Goal: Navigation & Orientation: Find specific page/section

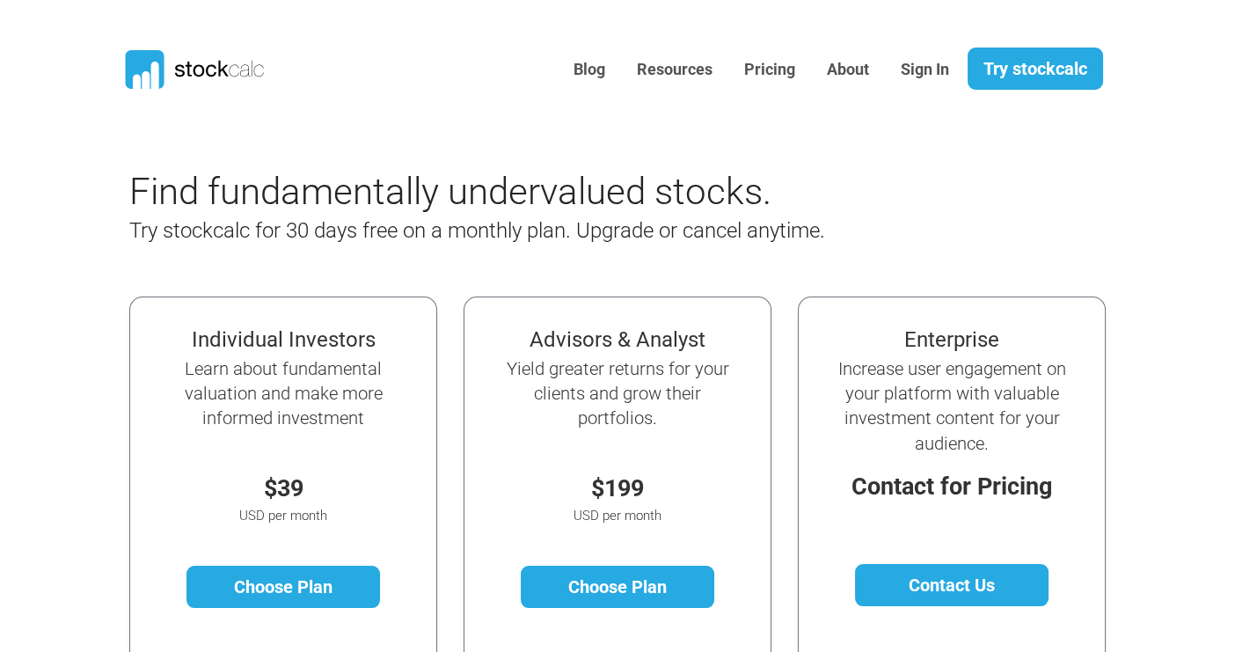
click at [140, 69] on icon at bounding box center [145, 69] width 39 height 39
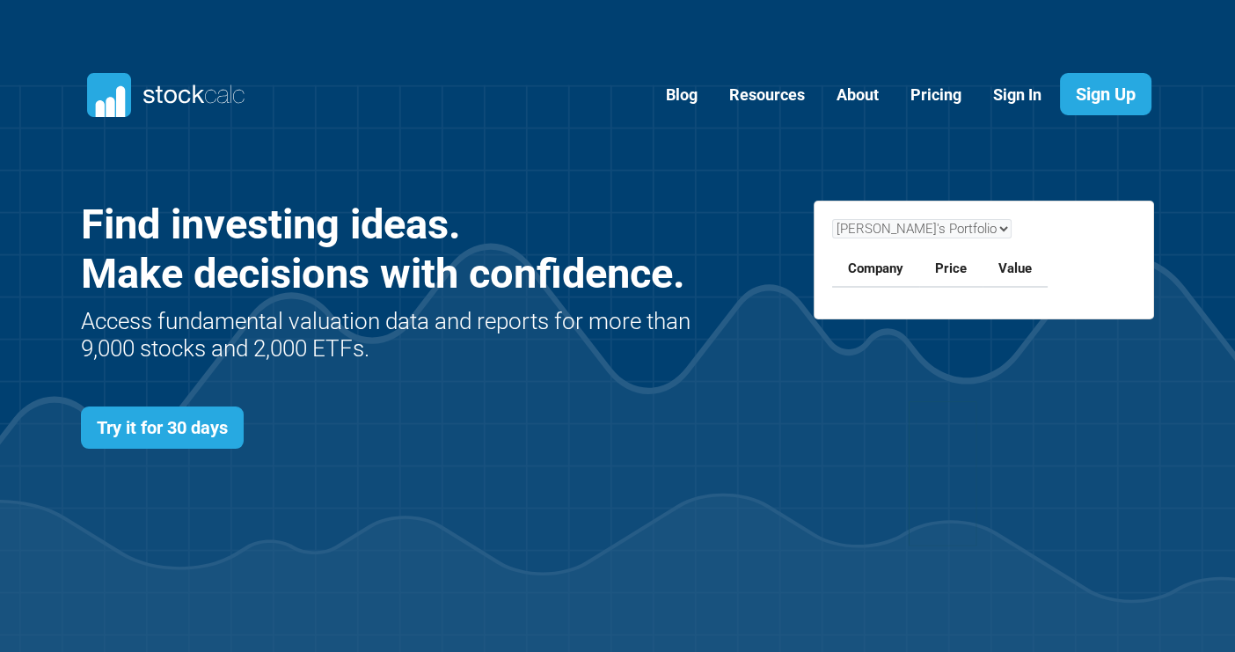
scroll to position [764, 1126]
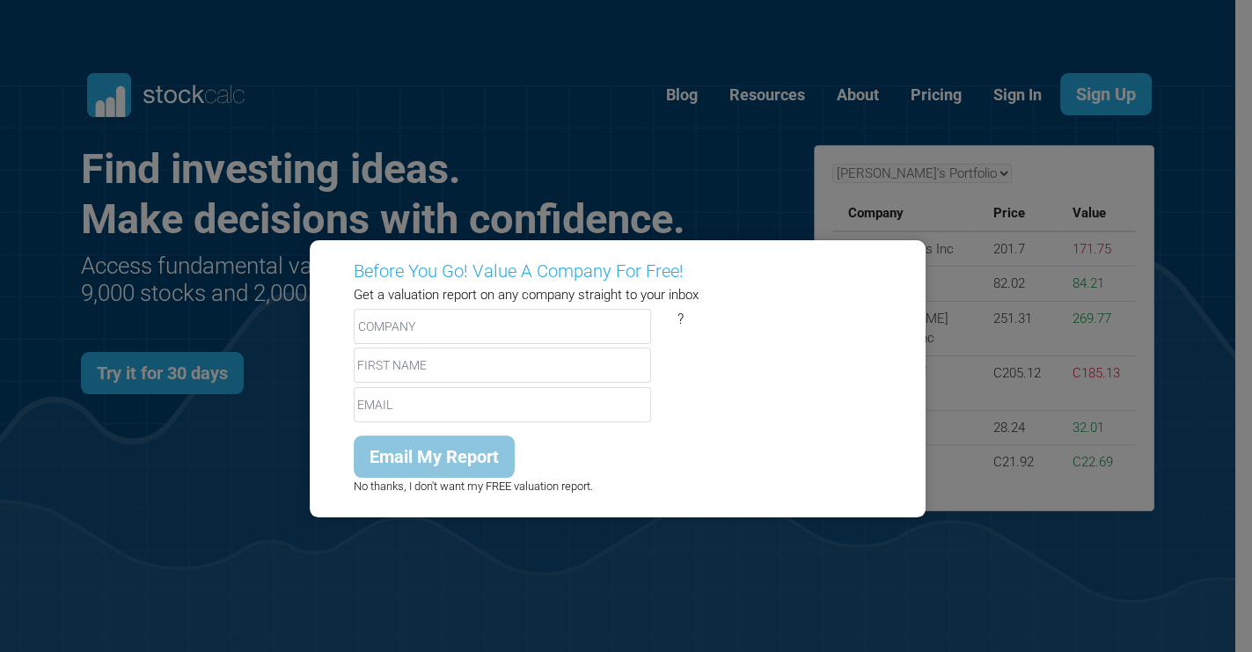
click at [20, 56] on div "Before You Go! Value A Company For Free! Get a valuation report on any company …" at bounding box center [626, 326] width 1252 height 652
